Goal: Transaction & Acquisition: Purchase product/service

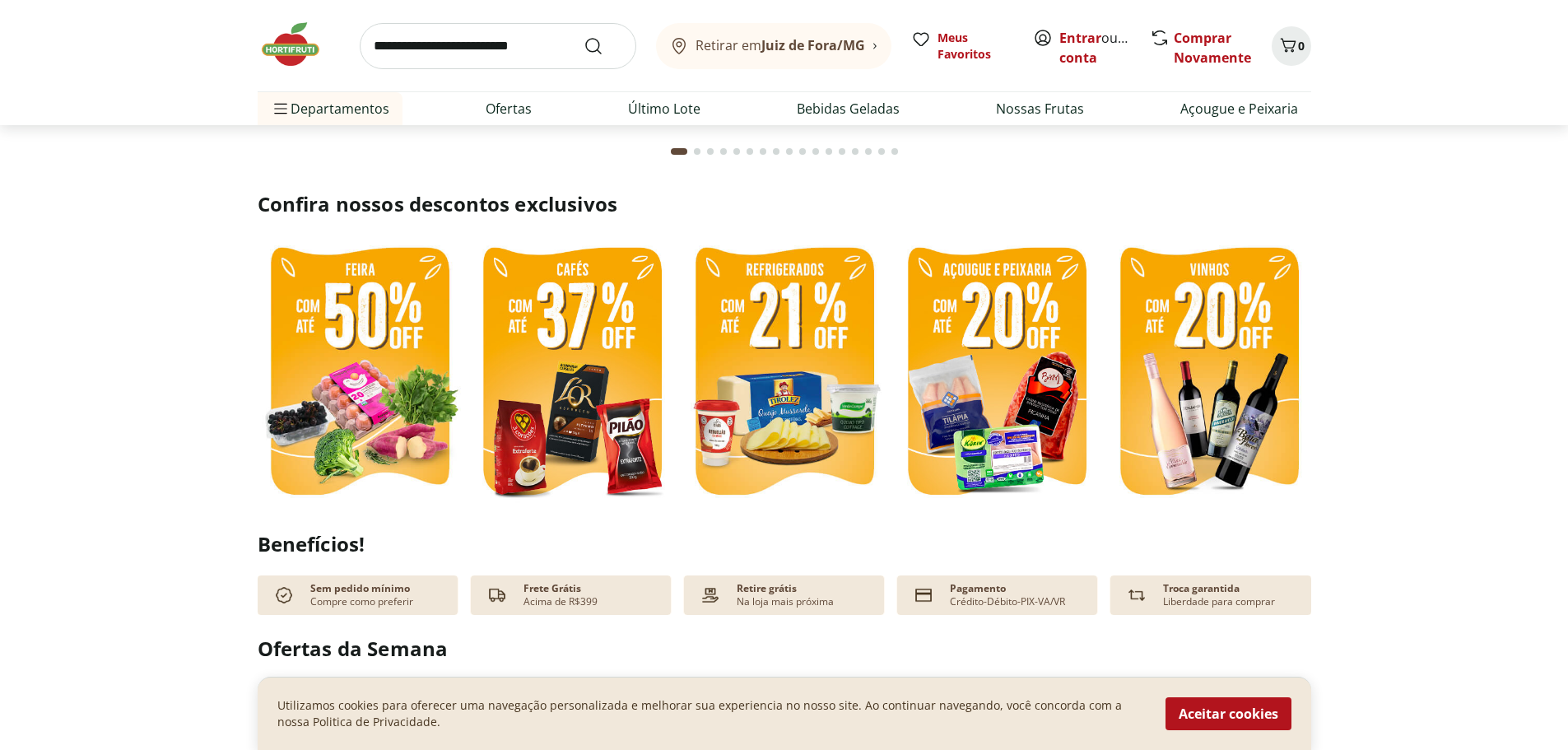
scroll to position [329, 0]
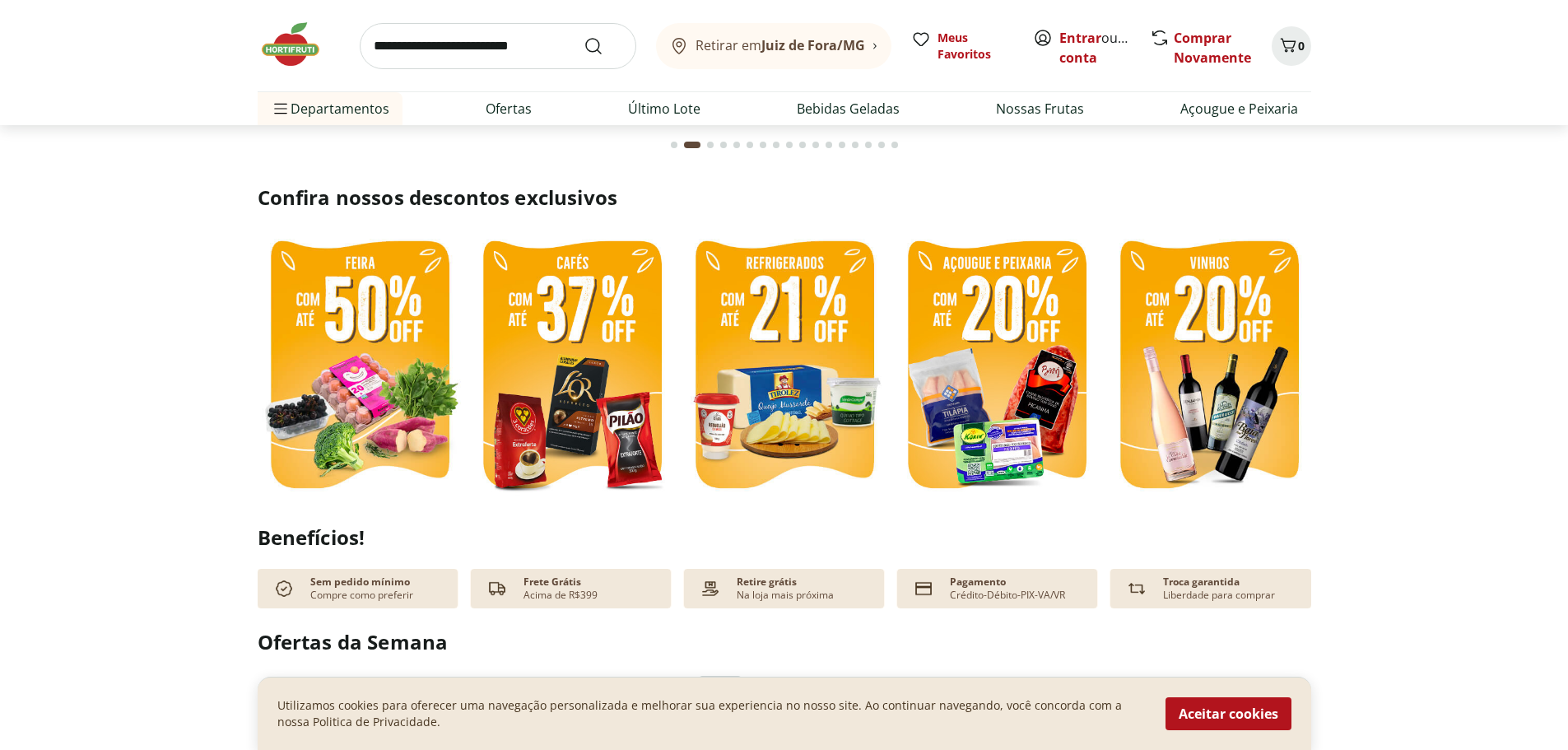
click at [347, 406] on img at bounding box center [360, 367] width 205 height 273
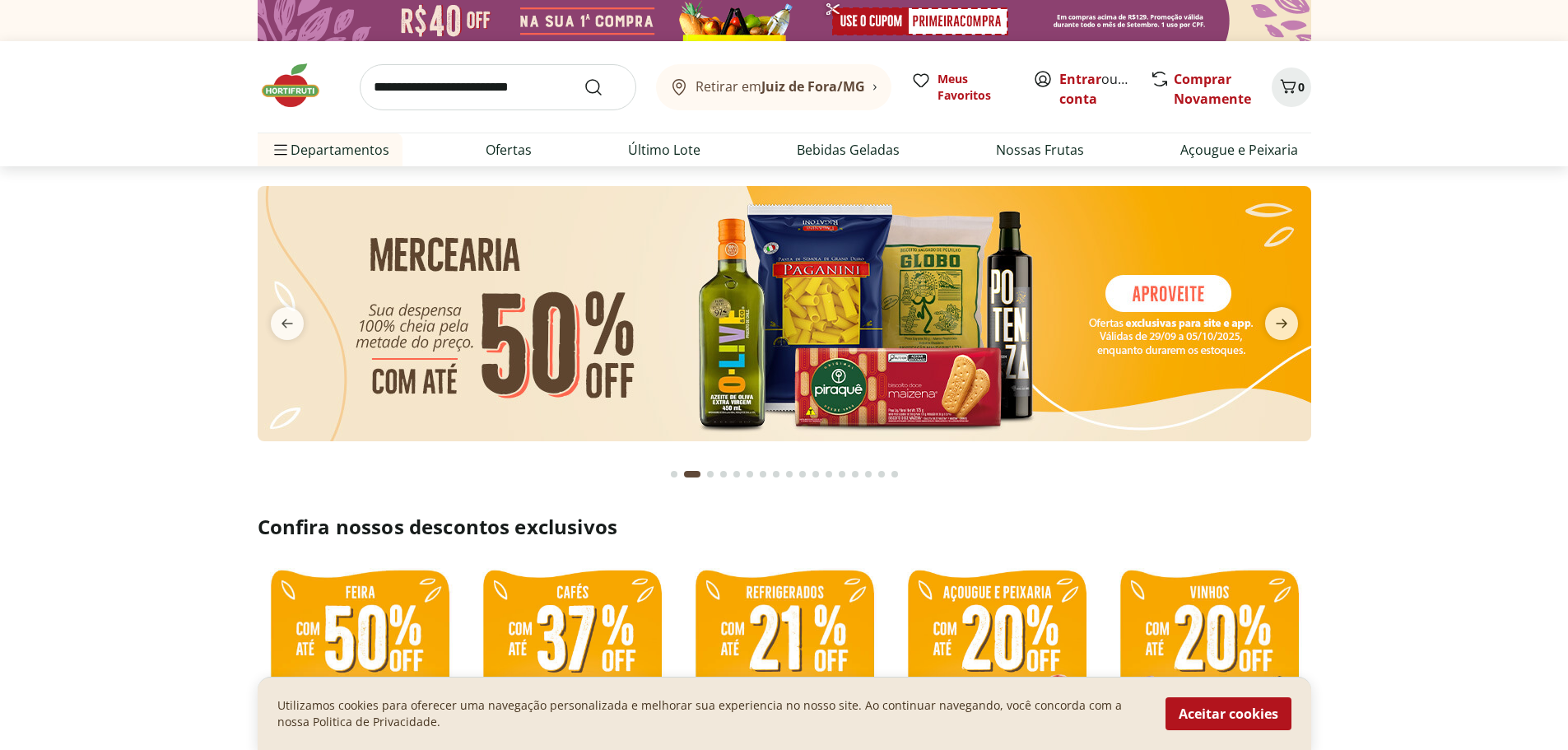
select select "**********"
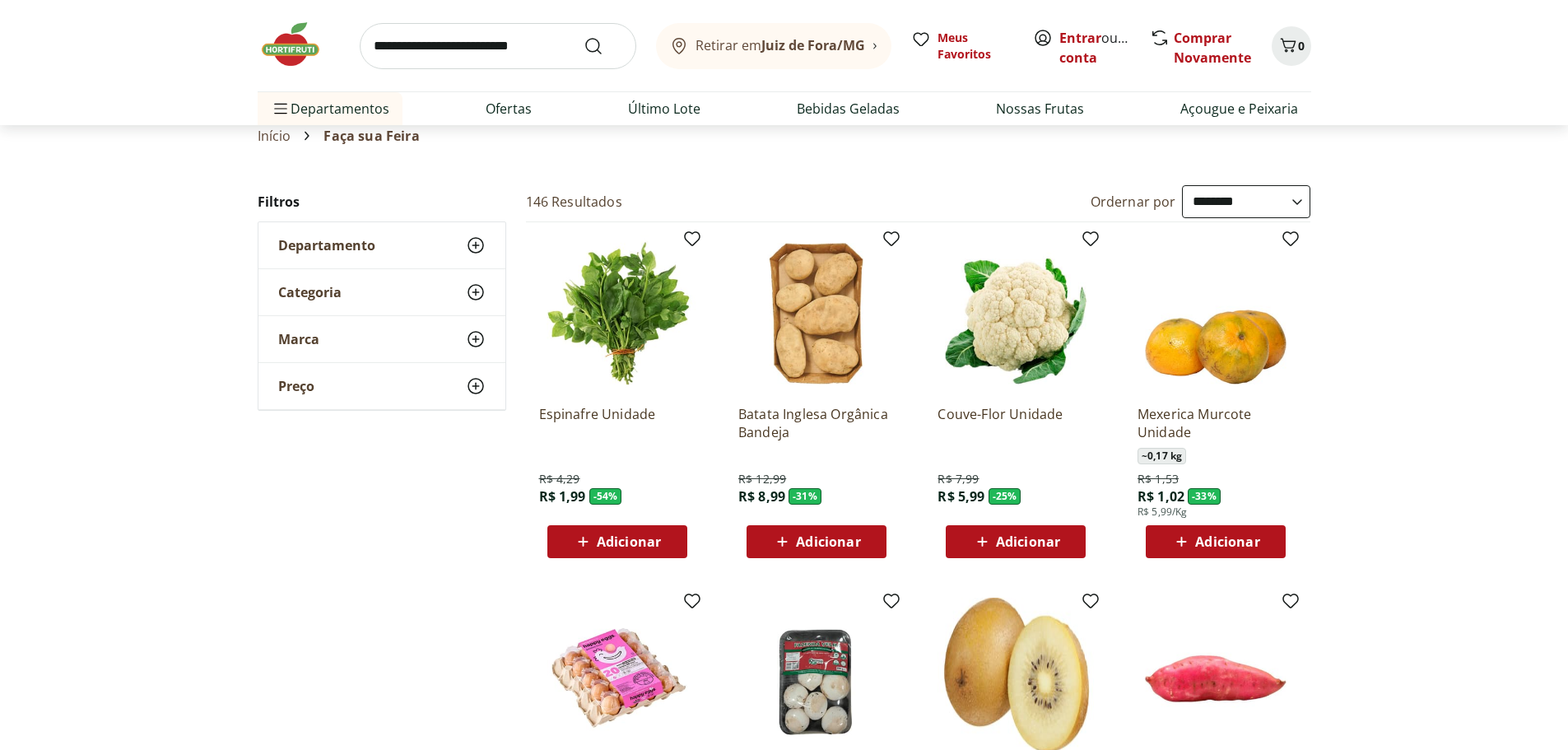
scroll to position [83, 0]
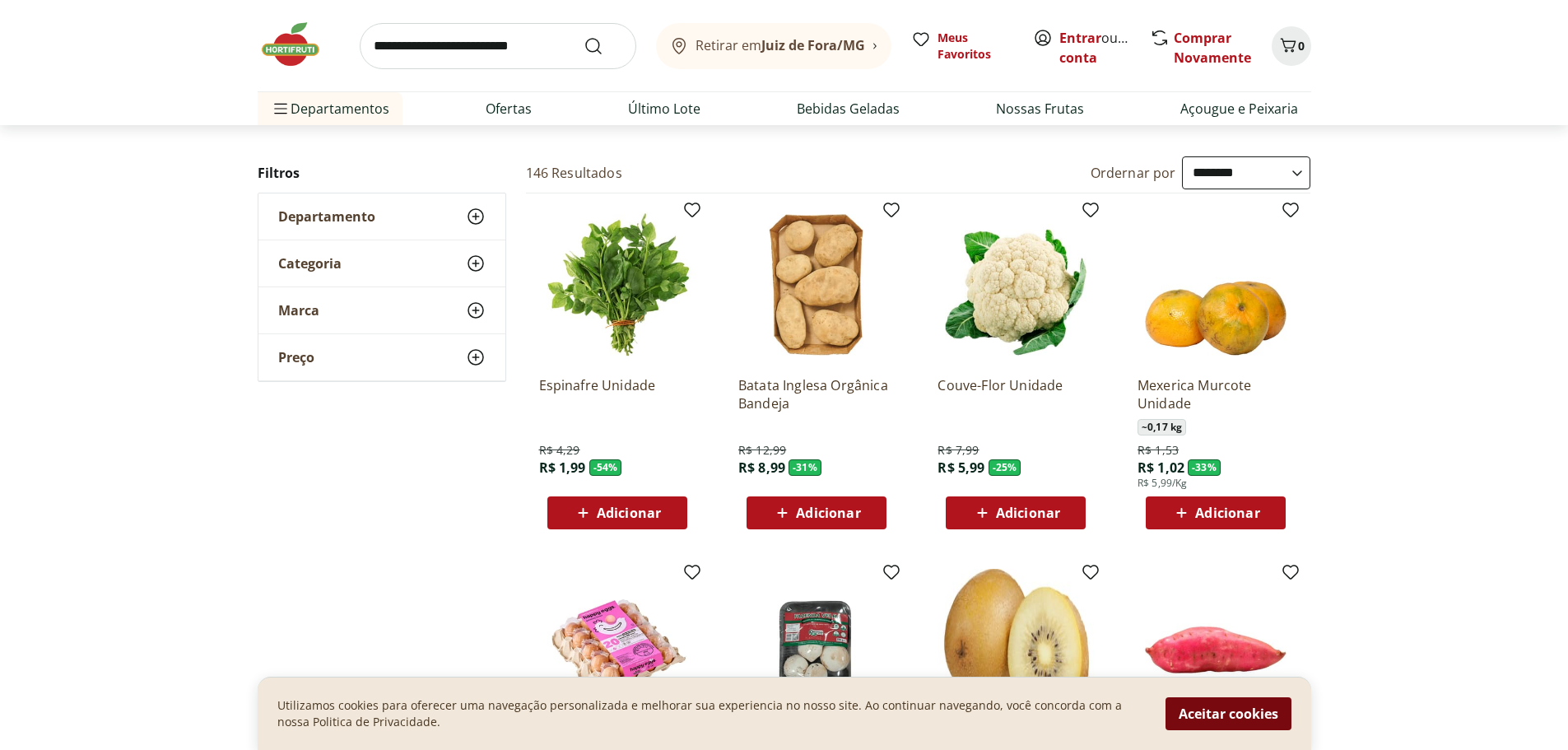
click at [1280, 716] on button "Aceitar cookies" at bounding box center [1228, 714] width 126 height 33
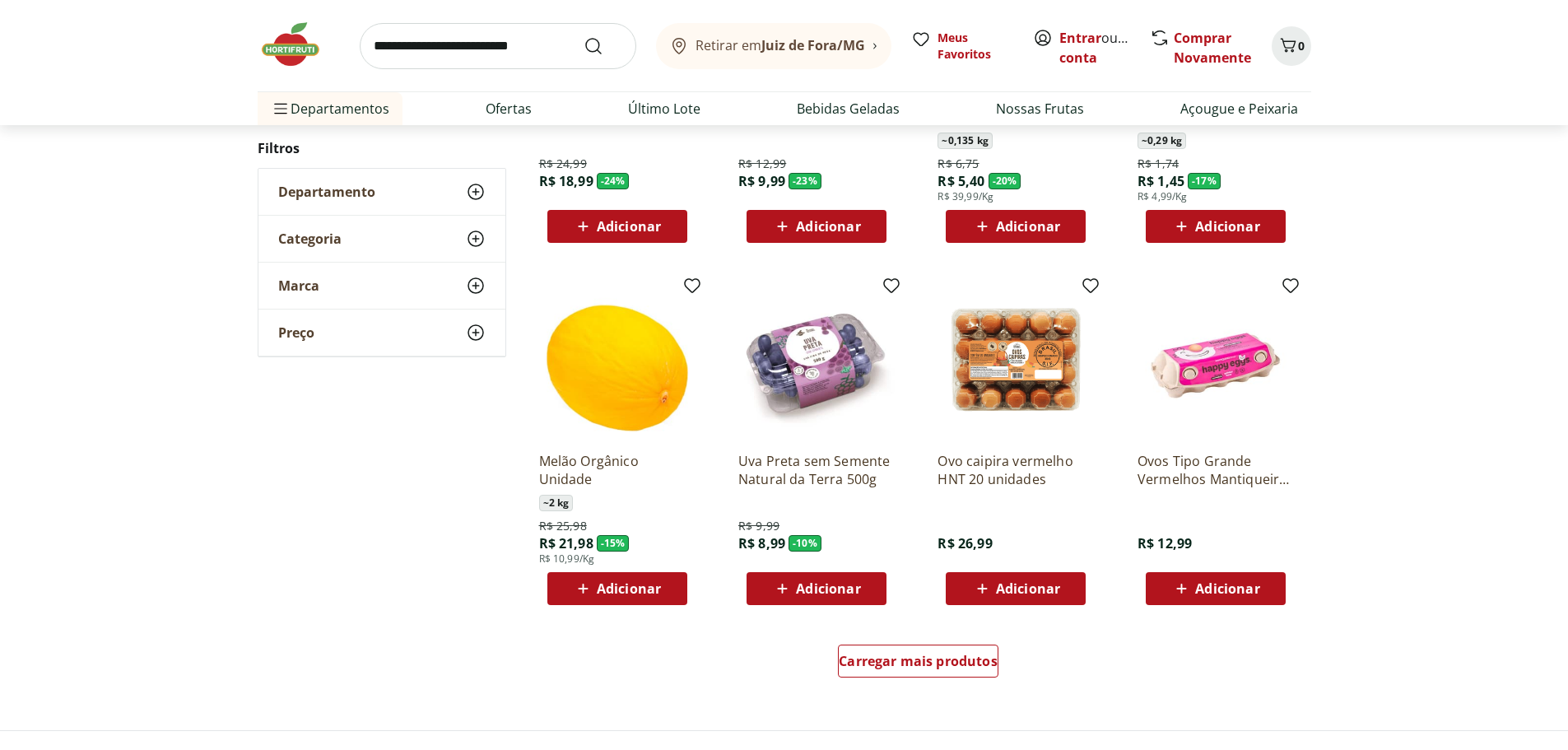
scroll to position [741, 0]
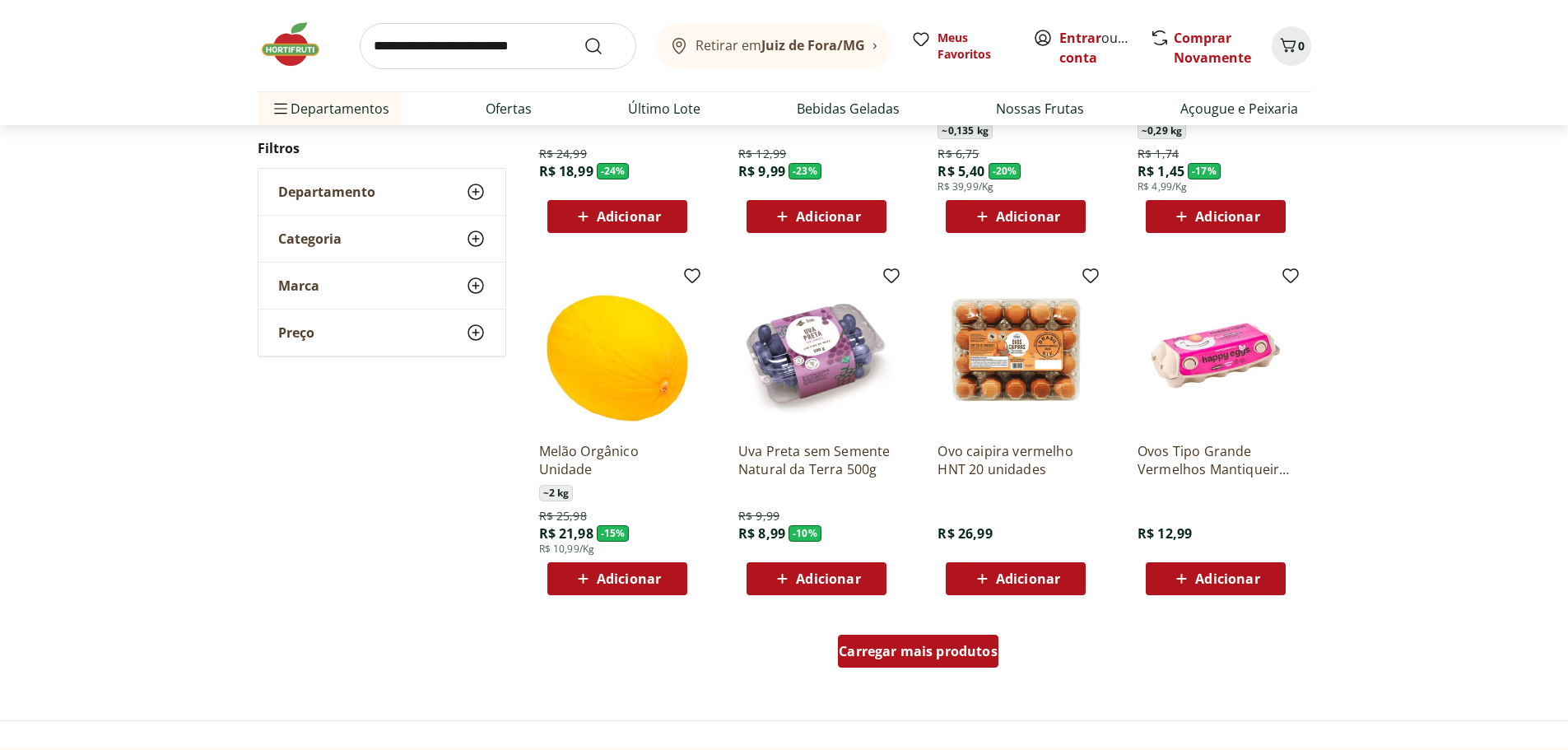
click at [915, 651] on span "Carregar mais produtos" at bounding box center [917, 652] width 159 height 14
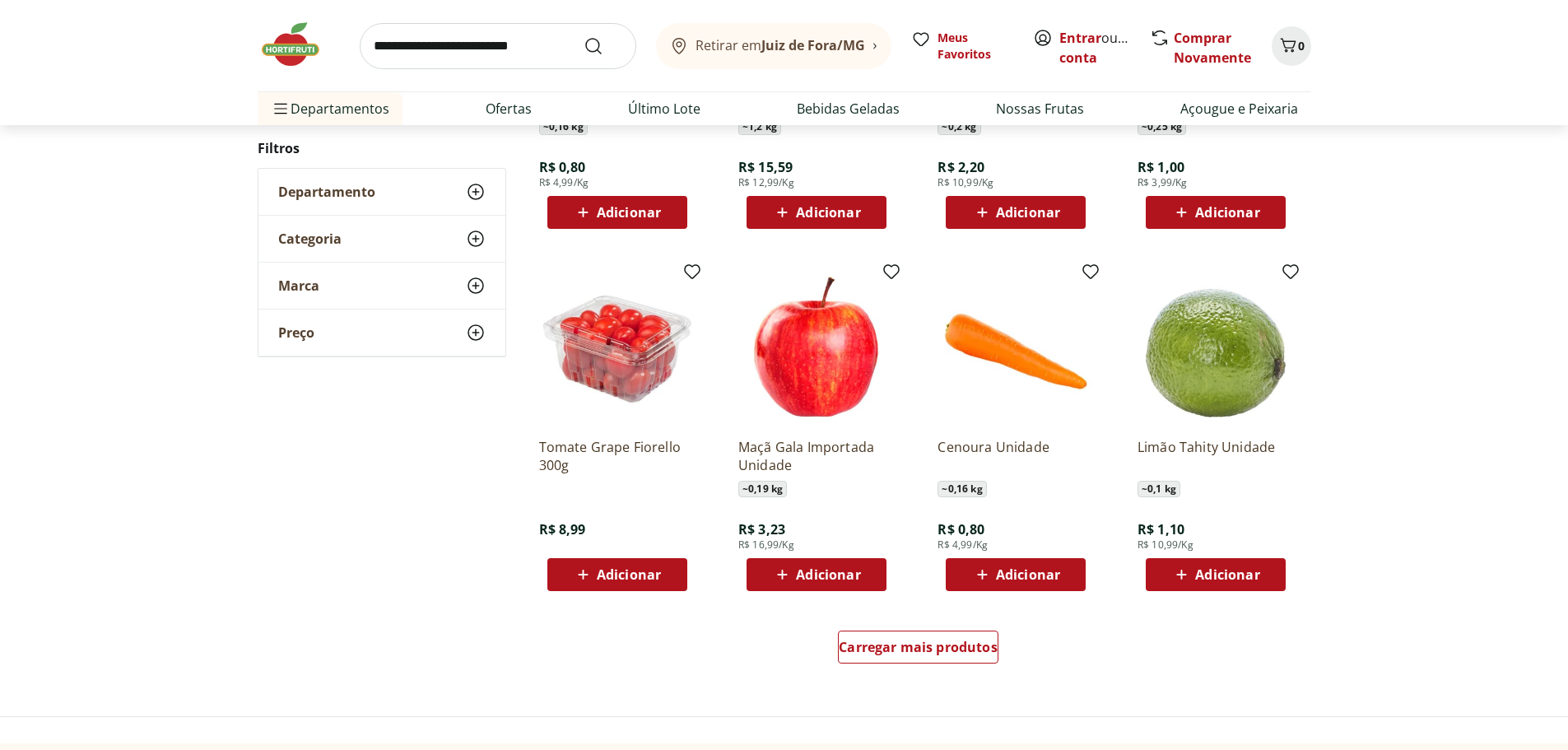
scroll to position [1976, 0]
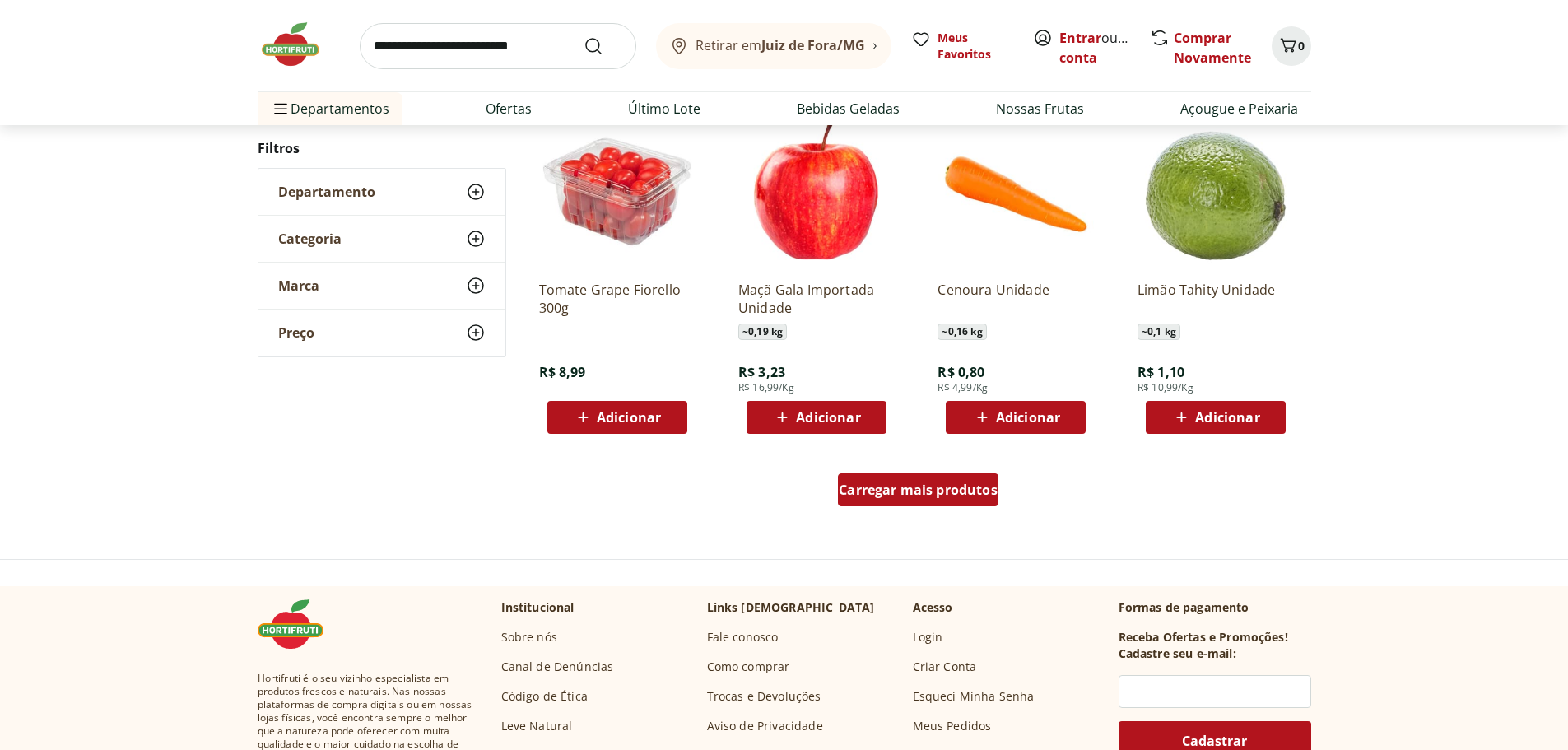
click at [924, 495] on span "Carregar mais produtos" at bounding box center [917, 490] width 159 height 14
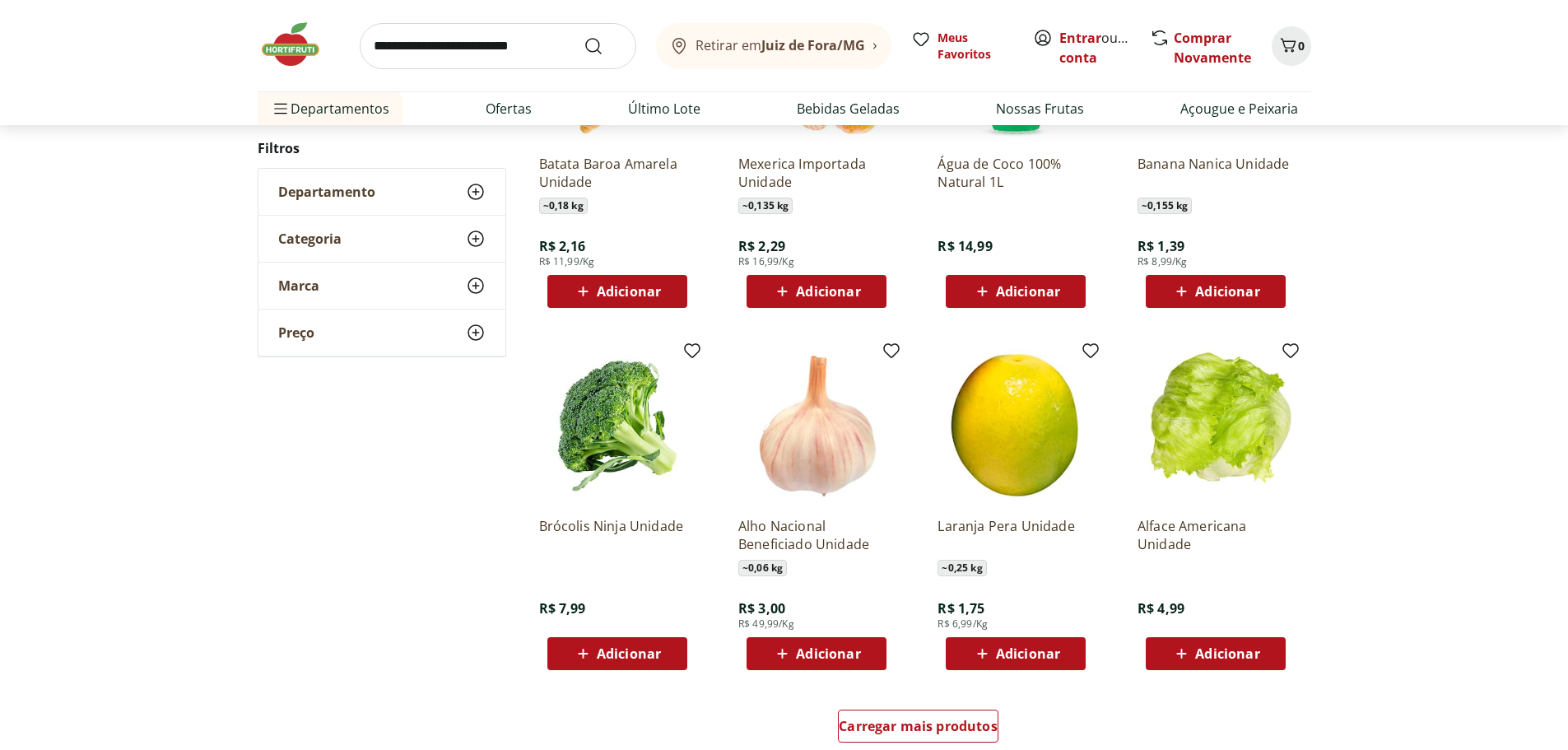
scroll to position [2964, 0]
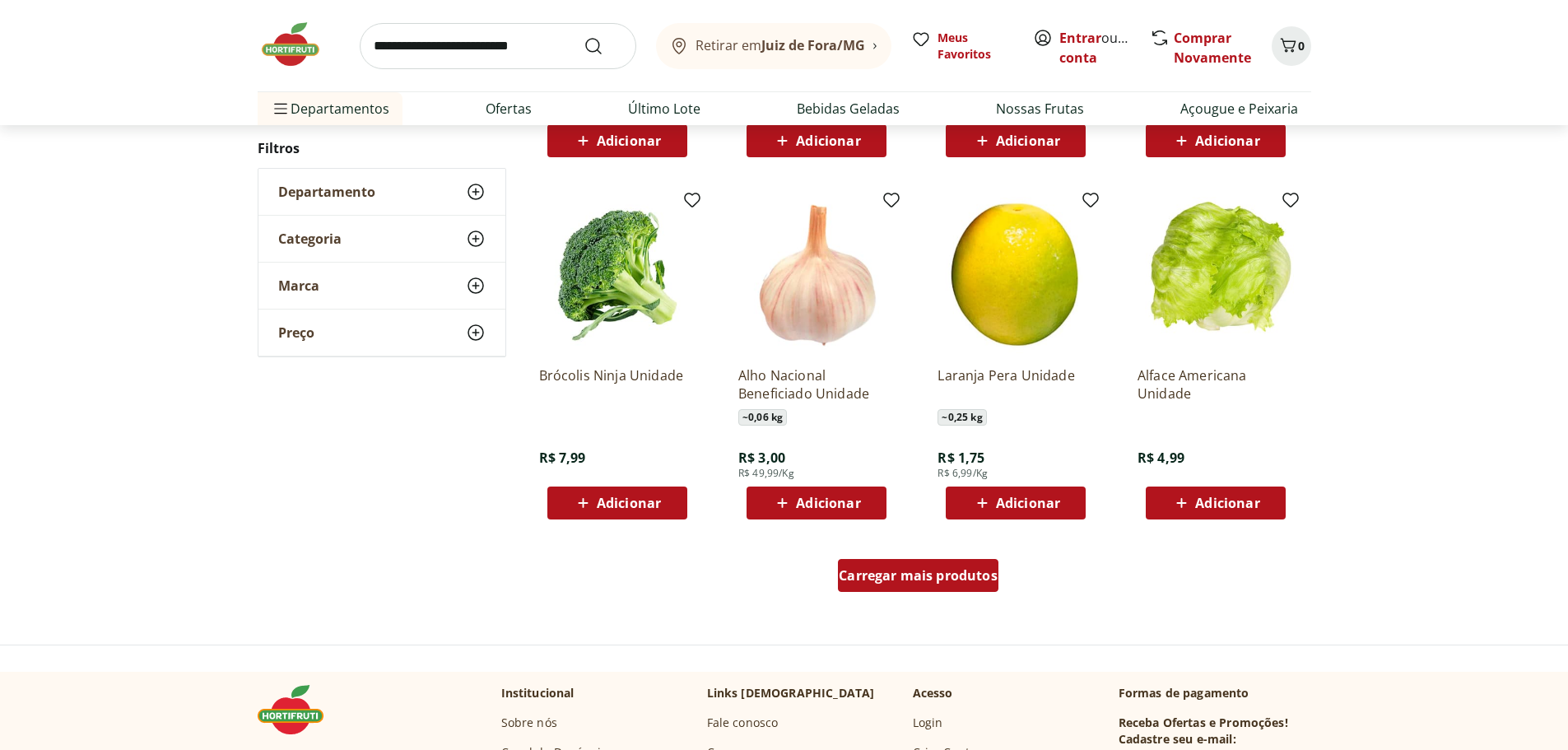
click at [939, 577] on span "Carregar mais produtos" at bounding box center [917, 576] width 159 height 14
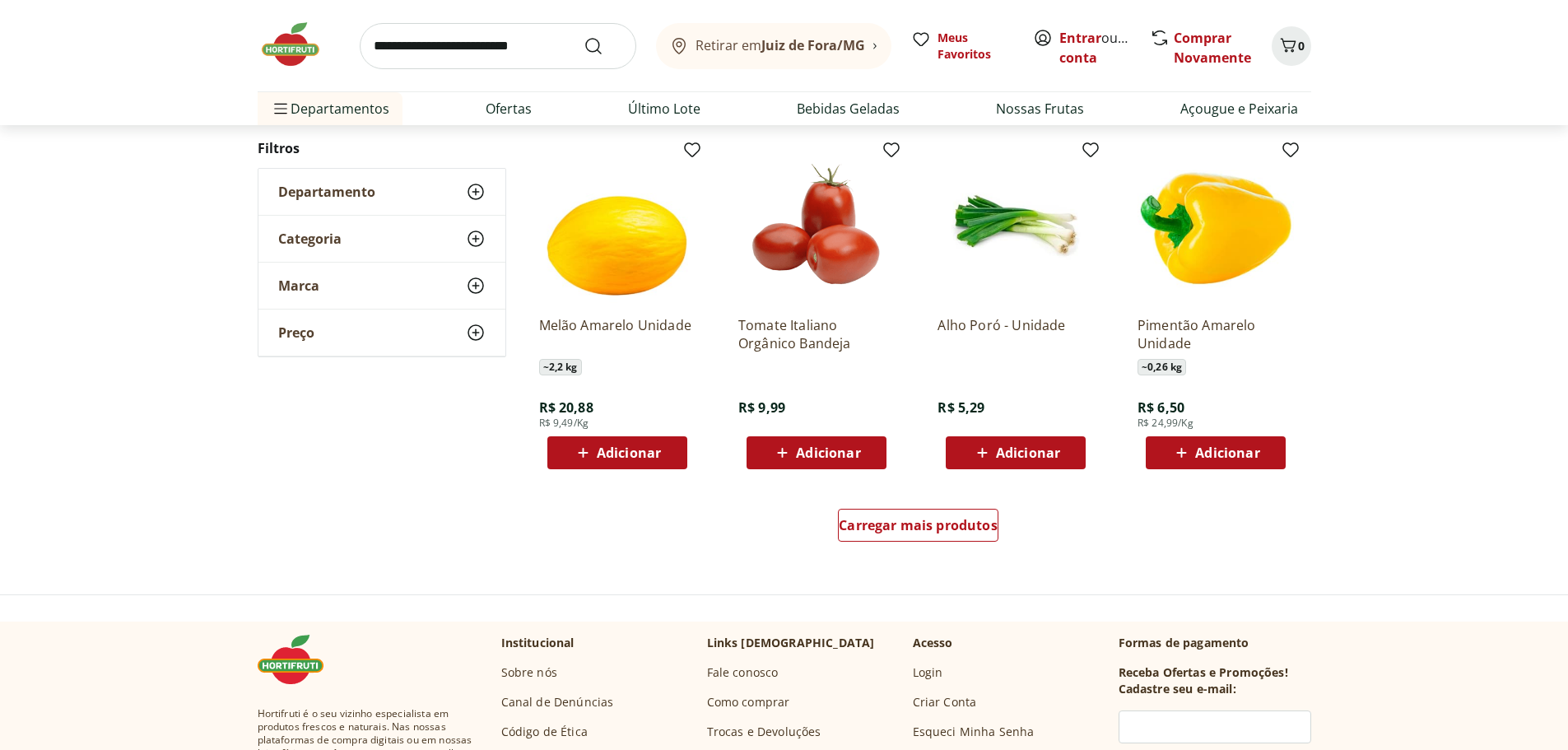
scroll to position [4117, 0]
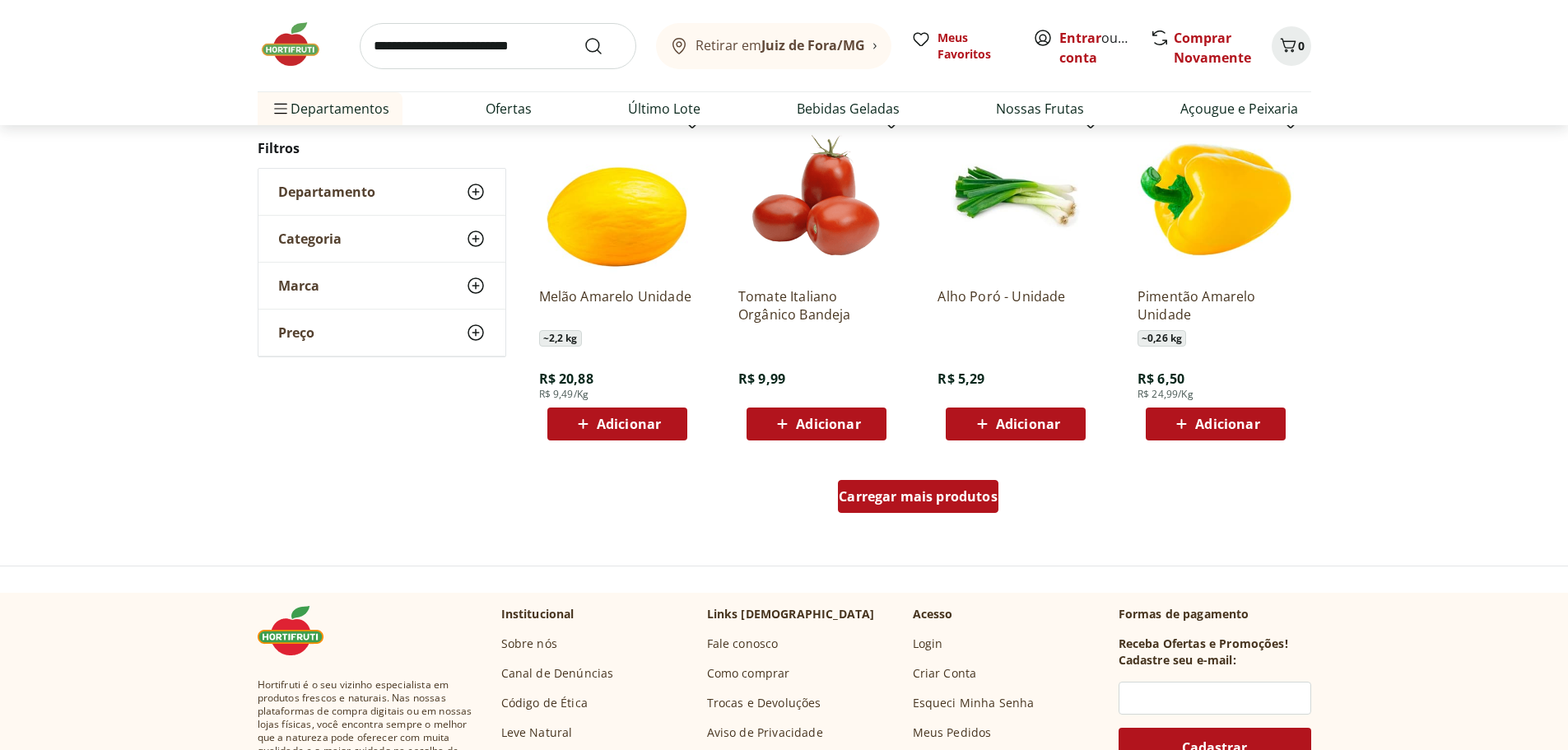
click at [918, 495] on span "Carregar mais produtos" at bounding box center [917, 497] width 159 height 14
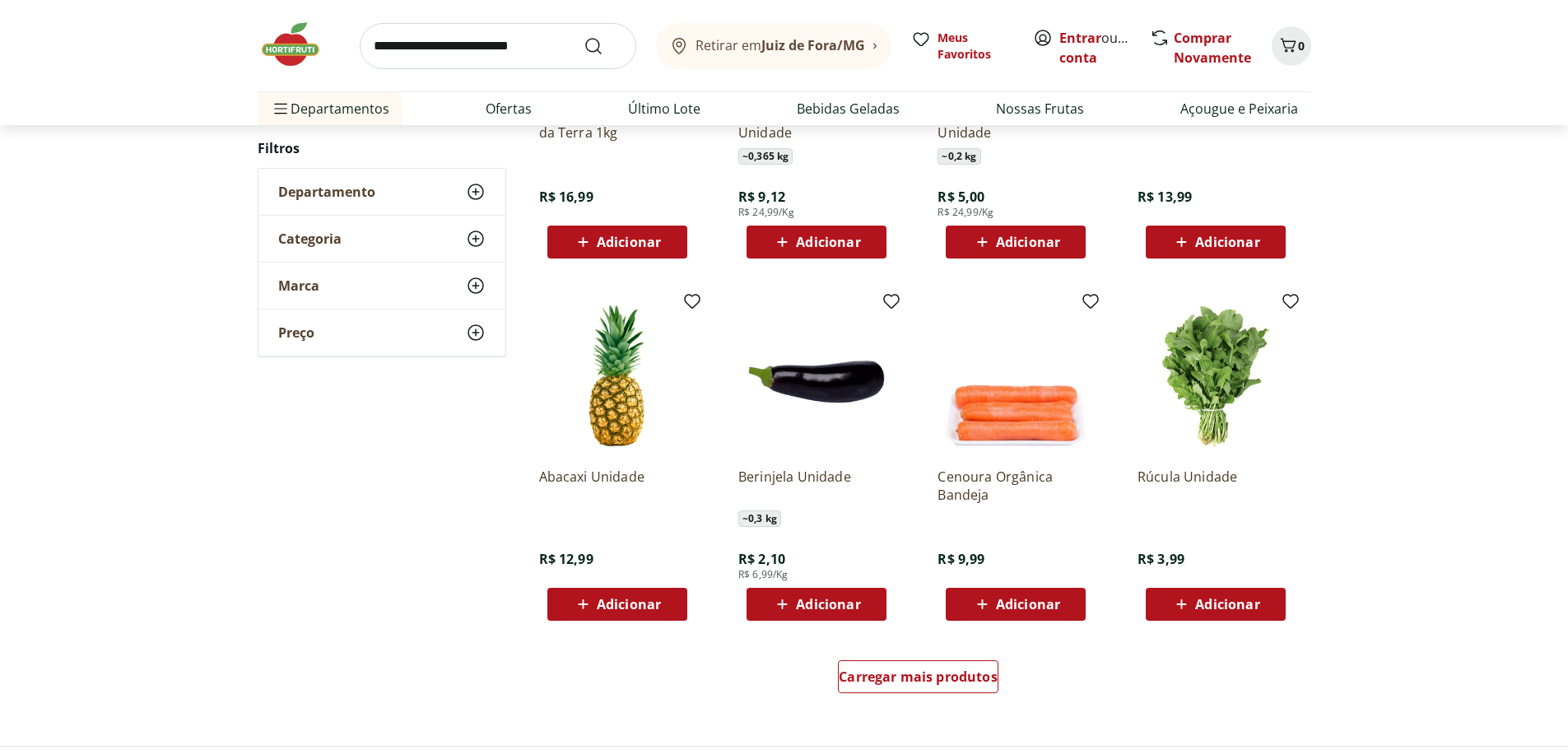
scroll to position [5188, 0]
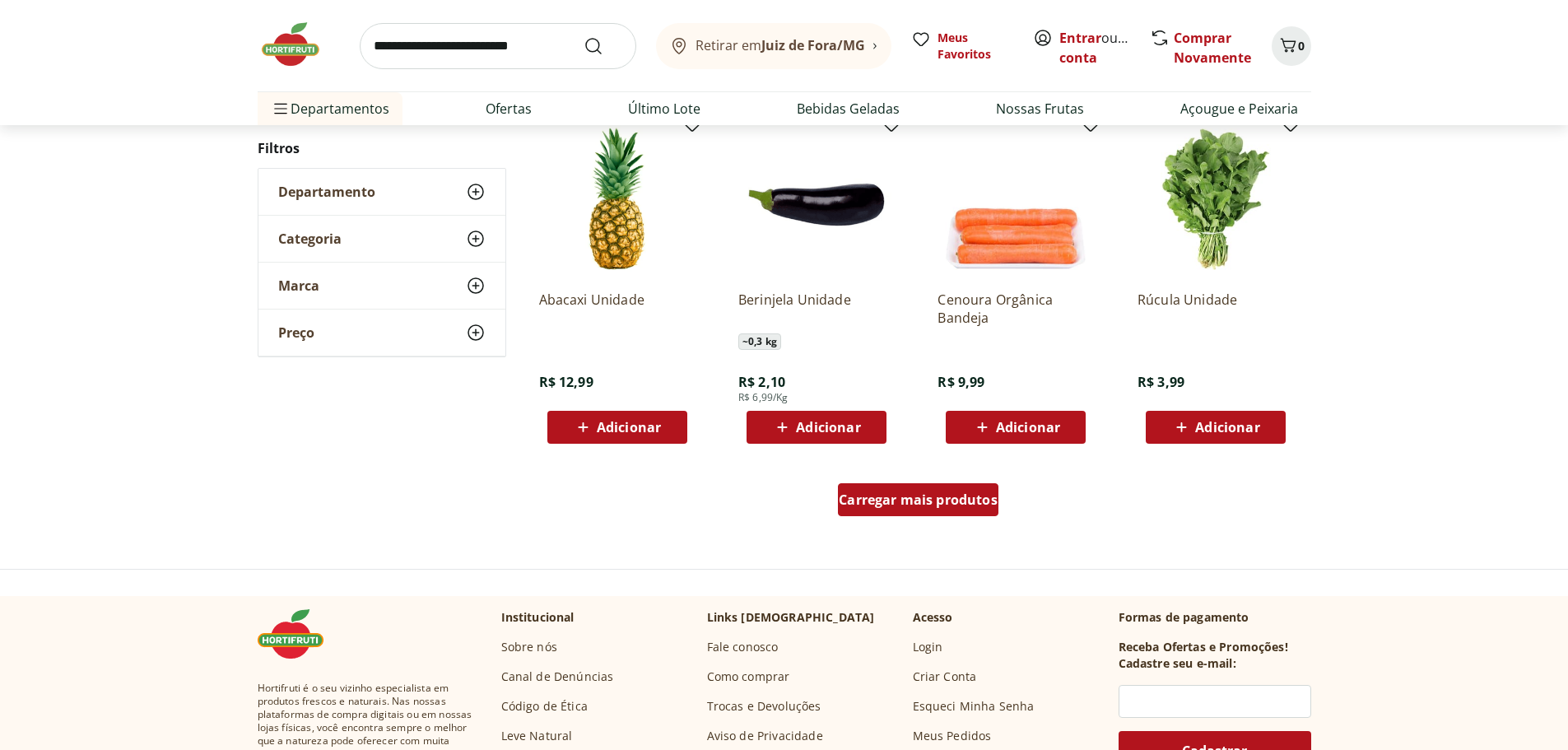
click at [951, 508] on div "Carregar mais produtos" at bounding box center [918, 500] width 161 height 33
